Goal: Information Seeking & Learning: Learn about a topic

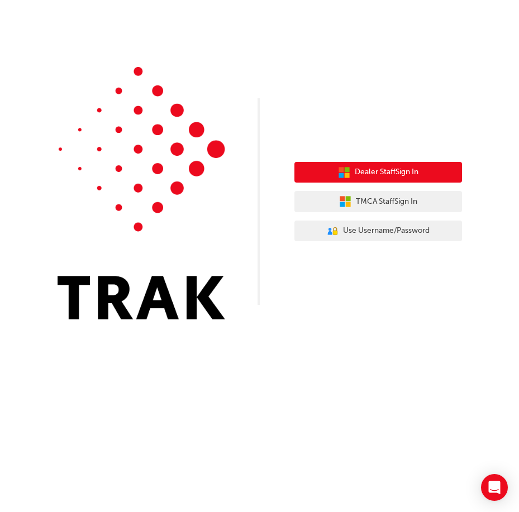
click at [405, 177] on span "Dealer Staff Sign In" at bounding box center [387, 172] width 64 height 13
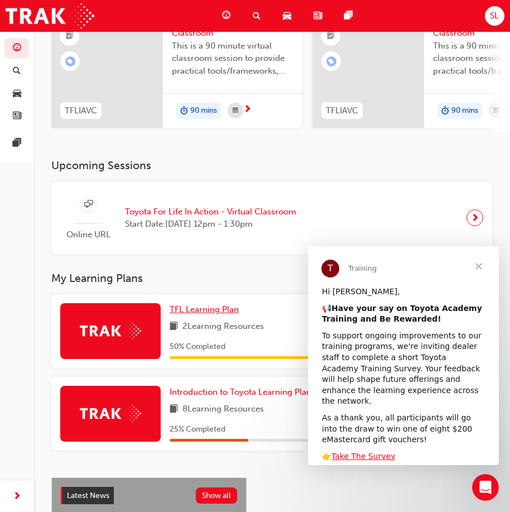
scroll to position [168, 0]
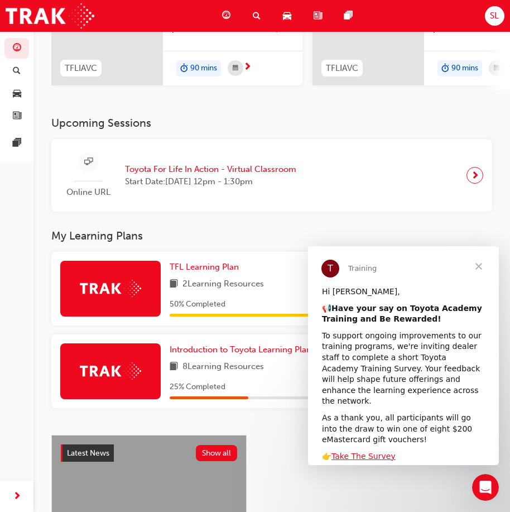
click at [487, 270] on span "Close" at bounding box center [479, 266] width 40 height 40
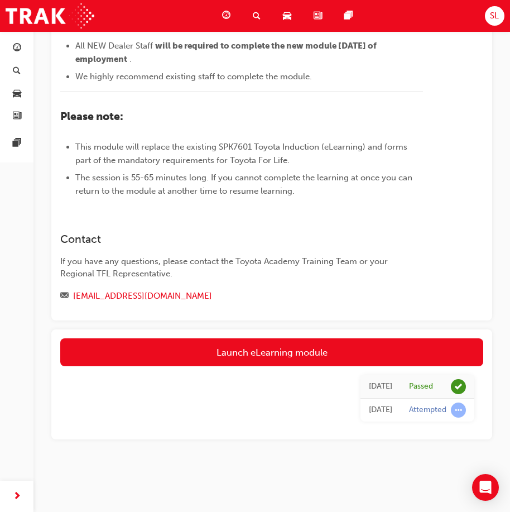
scroll to position [510, 0]
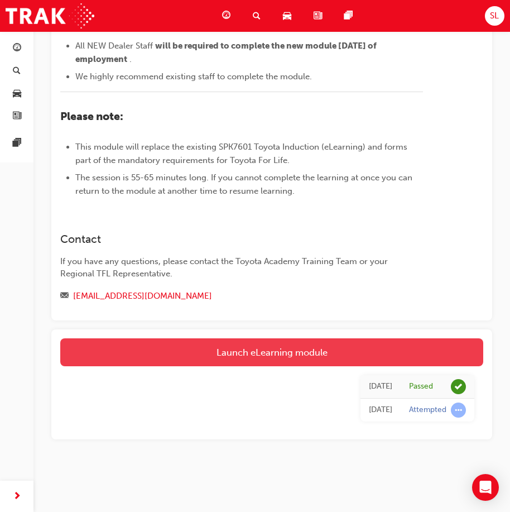
click at [307, 353] on link "Launch eLearning module" at bounding box center [271, 352] width 423 height 28
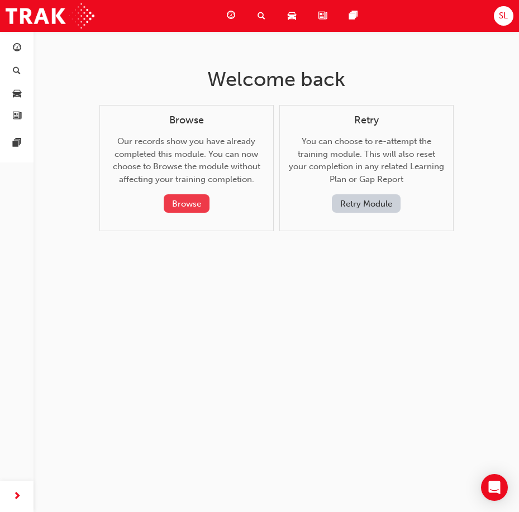
click at [188, 205] on button "Browse" at bounding box center [187, 203] width 46 height 18
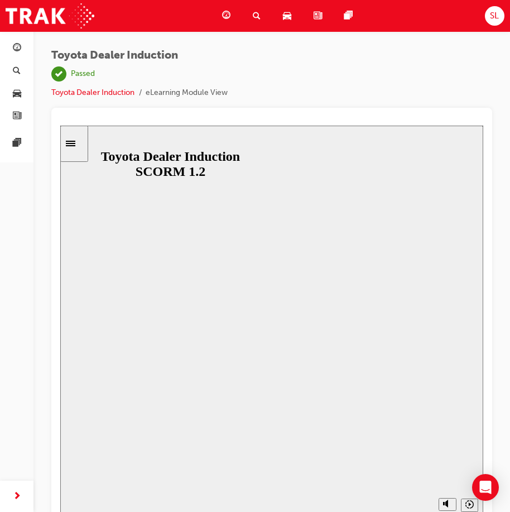
click at [261, 16] on div "Search Learning" at bounding box center [259, 15] width 30 height 23
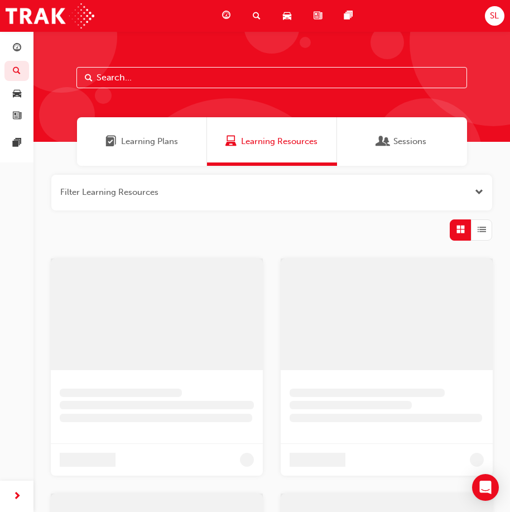
drag, startPoint x: 257, startPoint y: 94, endPoint x: 275, endPoint y: 88, distance: 18.7
click at [257, 94] on div at bounding box center [272, 86] width 477 height 111
click at [281, 85] on input "text" at bounding box center [271, 77] width 391 height 21
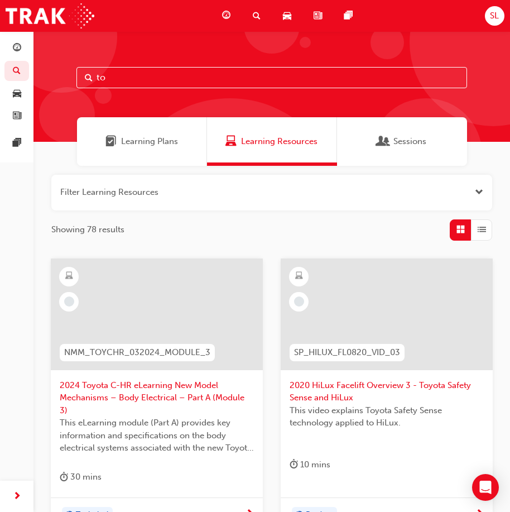
type input "t"
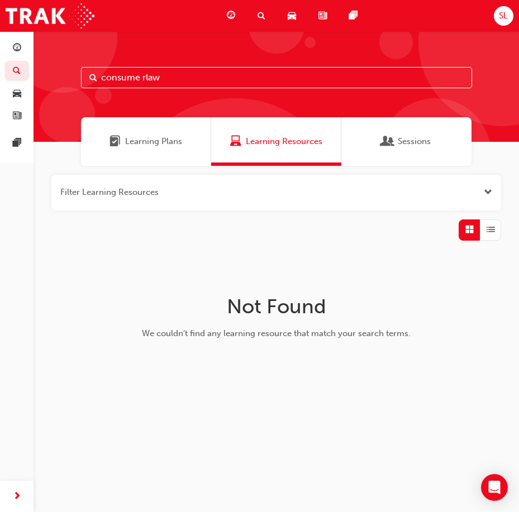
drag, startPoint x: 146, startPoint y: 78, endPoint x: 156, endPoint y: 78, distance: 10.1
click at [146, 78] on input "consume rlaw" at bounding box center [276, 77] width 391 height 21
type input "consume law"
click at [196, 152] on div "Learning Plans" at bounding box center [146, 141] width 130 height 49
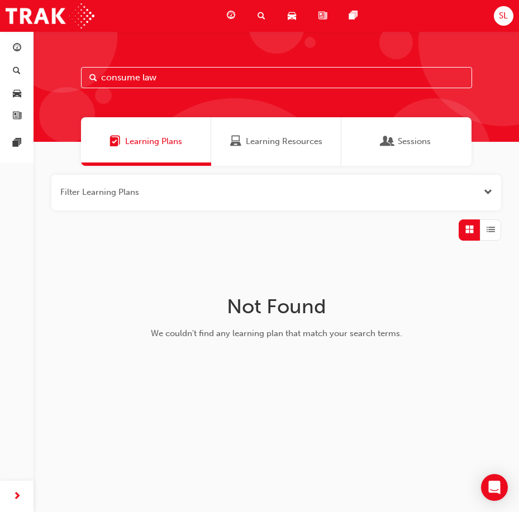
click at [412, 149] on div "Sessions" at bounding box center [406, 141] width 130 height 49
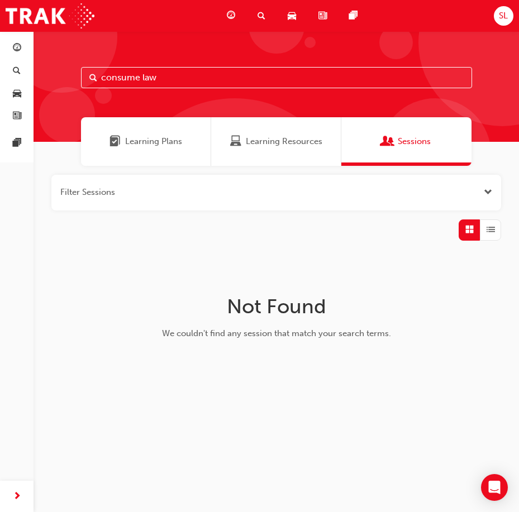
click at [224, 138] on div "Learning Resources" at bounding box center [276, 141] width 130 height 49
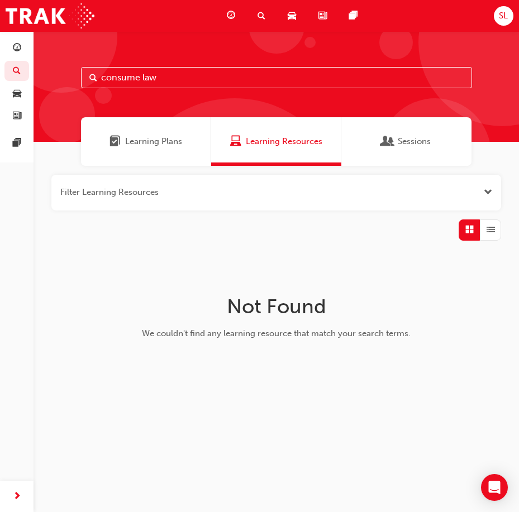
click at [173, 85] on input "consume law" at bounding box center [276, 77] width 391 height 21
click at [492, 231] on span "List" at bounding box center [490, 229] width 8 height 13
click at [458, 228] on div at bounding box center [275, 229] width 449 height 21
click at [463, 230] on div "button" at bounding box center [468, 229] width 21 height 21
